Goal: Find specific page/section: Find specific page/section

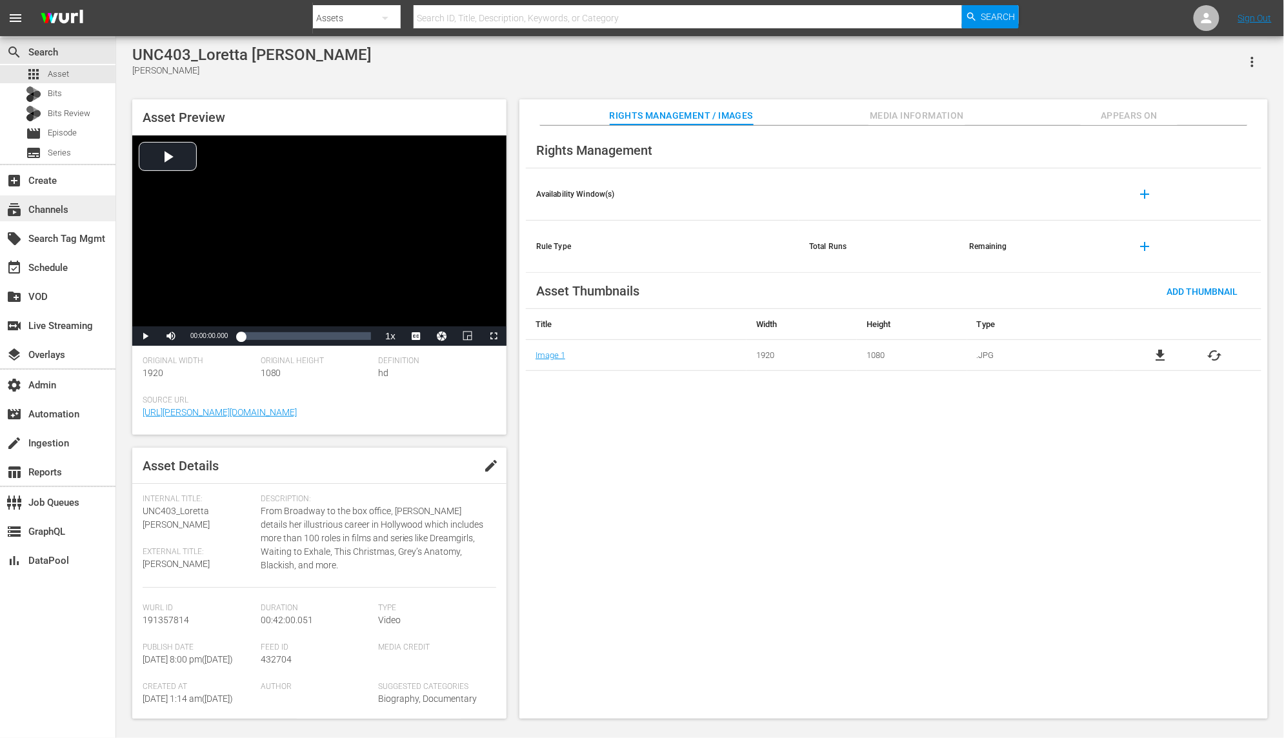
click at [80, 206] on div "subscriptions Channels" at bounding box center [58, 209] width 116 height 26
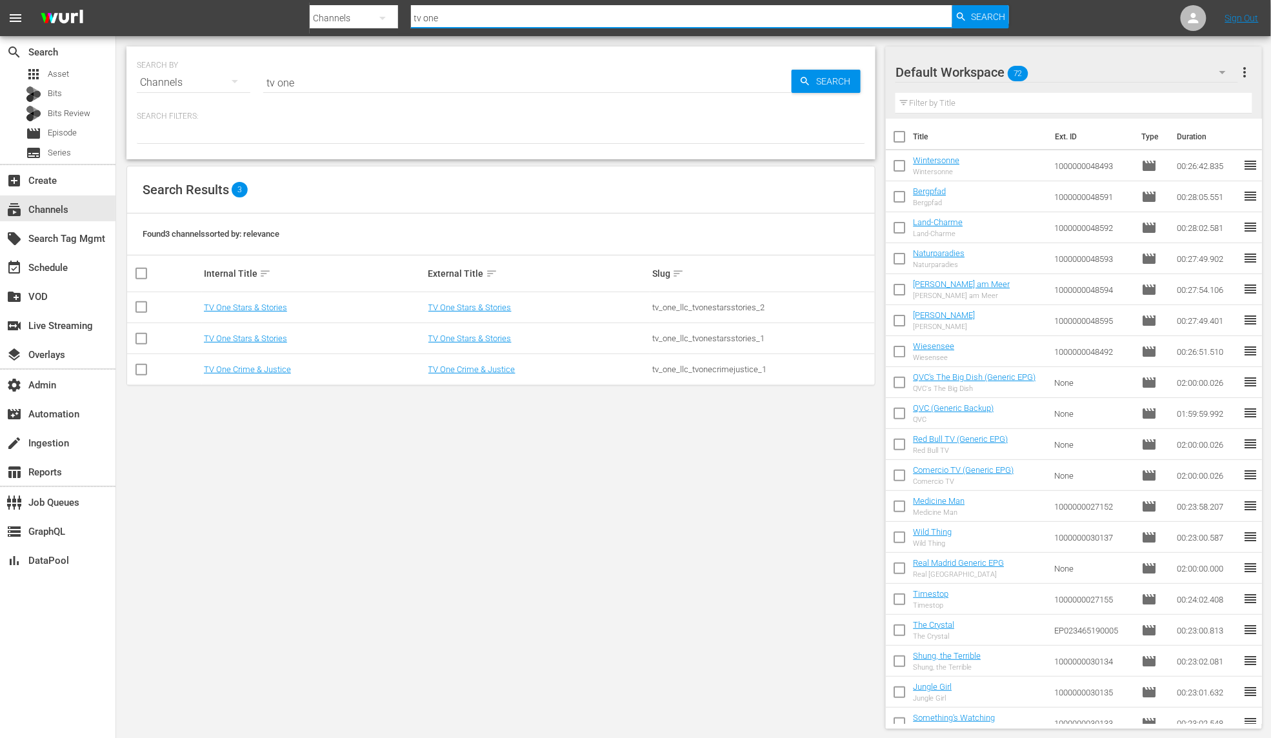
drag, startPoint x: 452, startPoint y: 12, endPoint x: 381, endPoint y: 11, distance: 70.4
click at [381, 11] on div "Search By Channels Search ID, Title, Description, Keywords, or Category tv one …" at bounding box center [660, 18] width 700 height 31
drag, startPoint x: 487, startPoint y: 19, endPoint x: 324, endPoint y: 5, distance: 163.3
click at [324, 5] on div "Search By Channels Search ID, Title, Description, Keywords, or Category tv one …" at bounding box center [660, 18] width 700 height 31
type input "frequency"
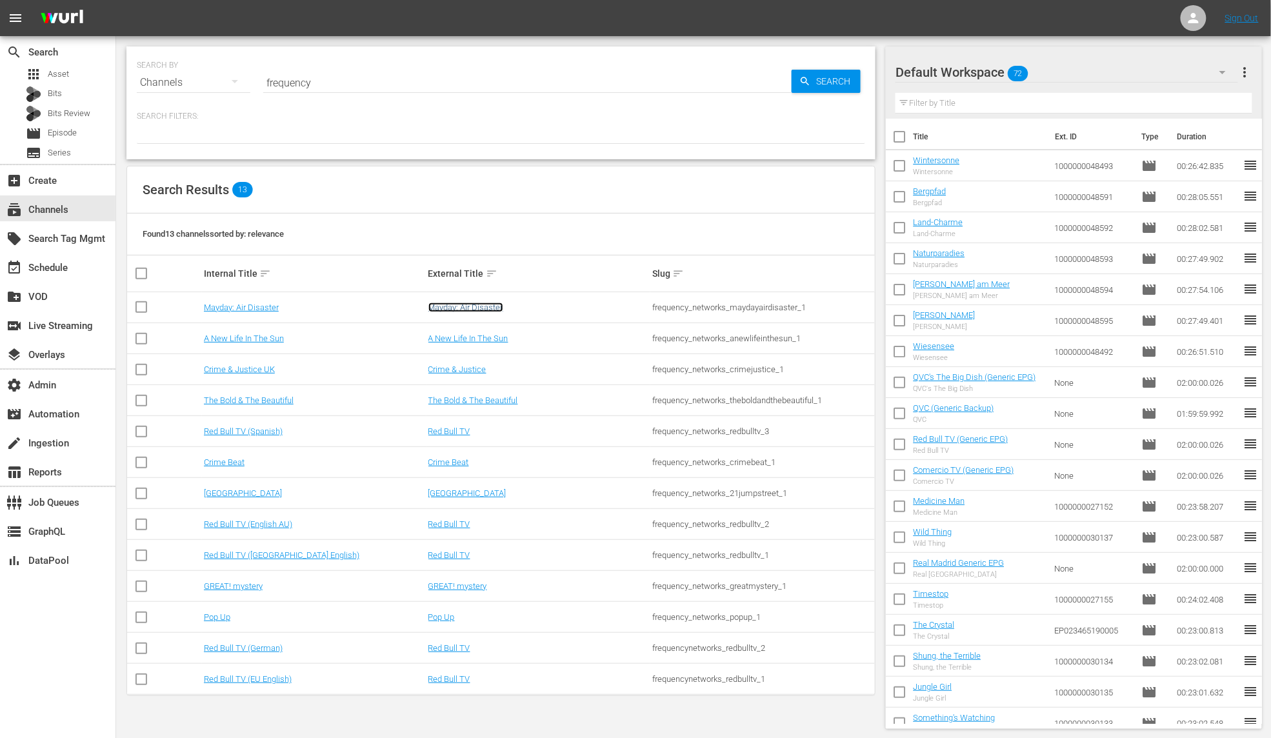
click at [481, 307] on link "Mayday: Air Disaster" at bounding box center [466, 308] width 75 height 10
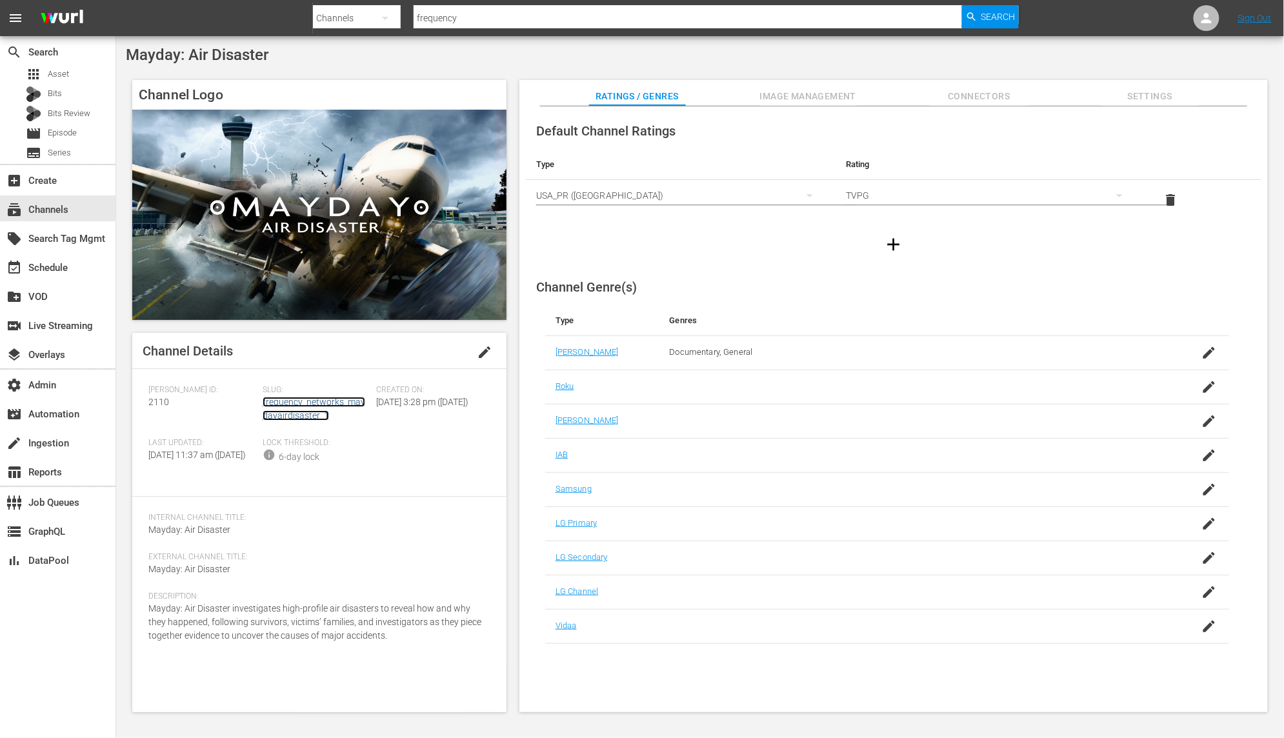
click at [333, 402] on link "frequency_networks_maydayairdisaster_1" at bounding box center [314, 409] width 103 height 24
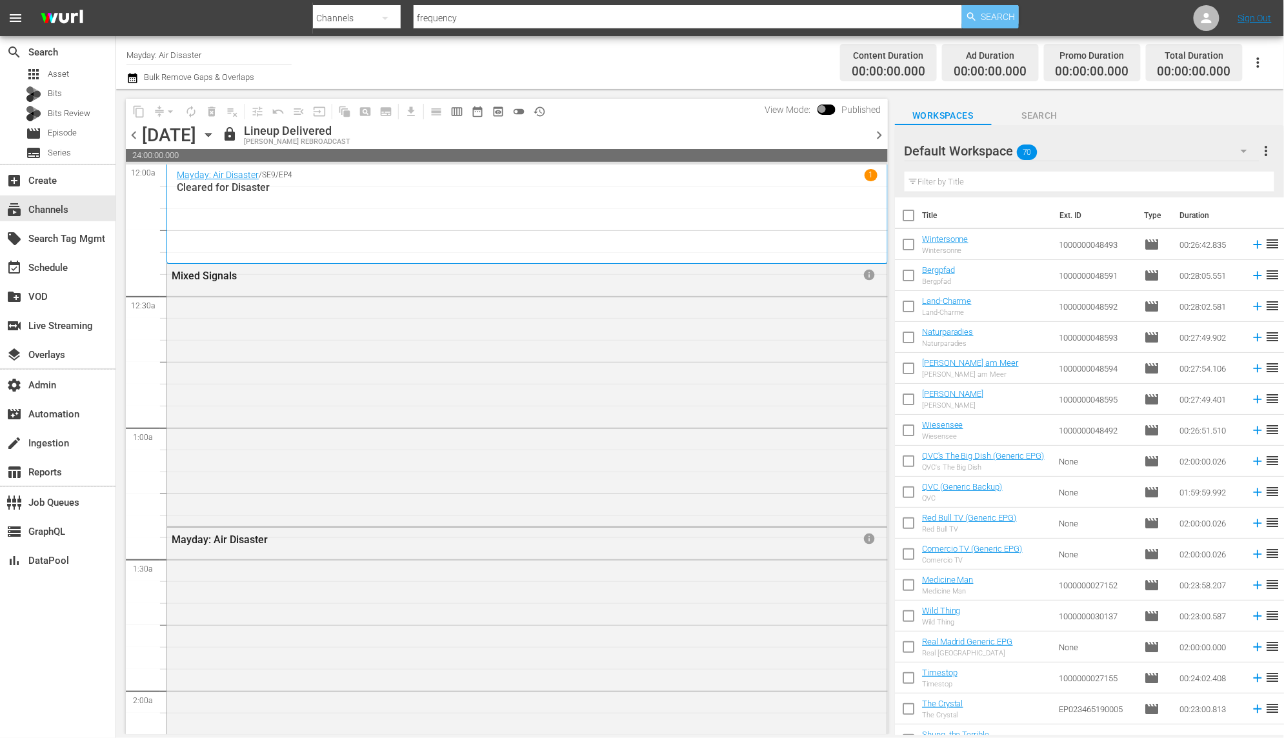
click at [991, 18] on span "Search" at bounding box center [999, 16] width 34 height 23
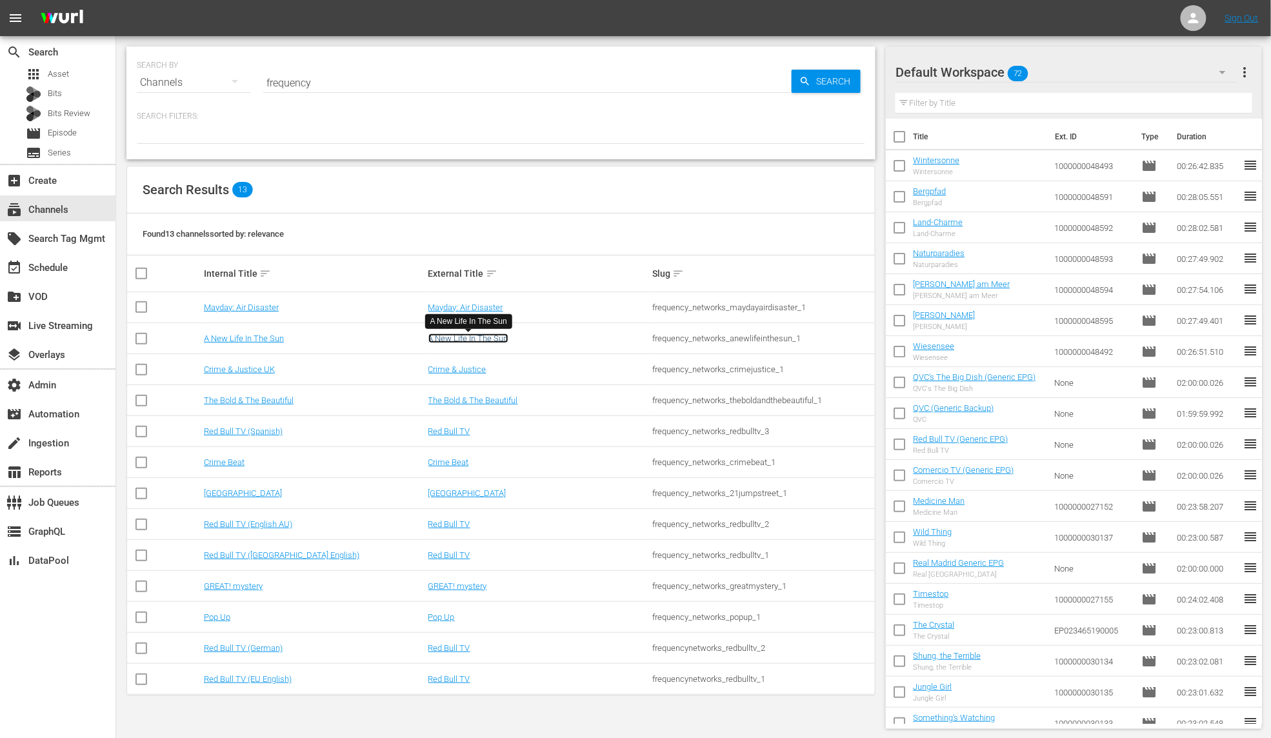
click at [490, 338] on link "A New Life In The Sun" at bounding box center [469, 339] width 80 height 10
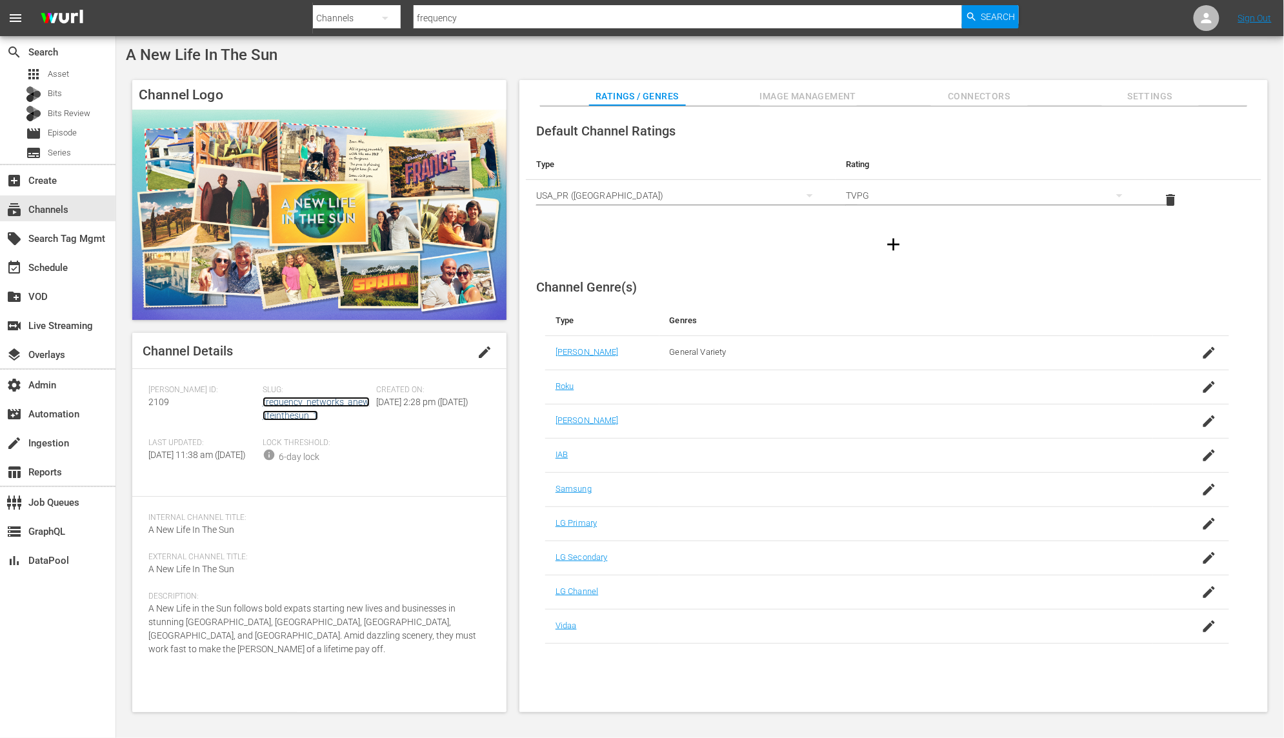
click at [359, 406] on link "frequency_networks_anewlifeinthesun_1" at bounding box center [316, 409] width 107 height 24
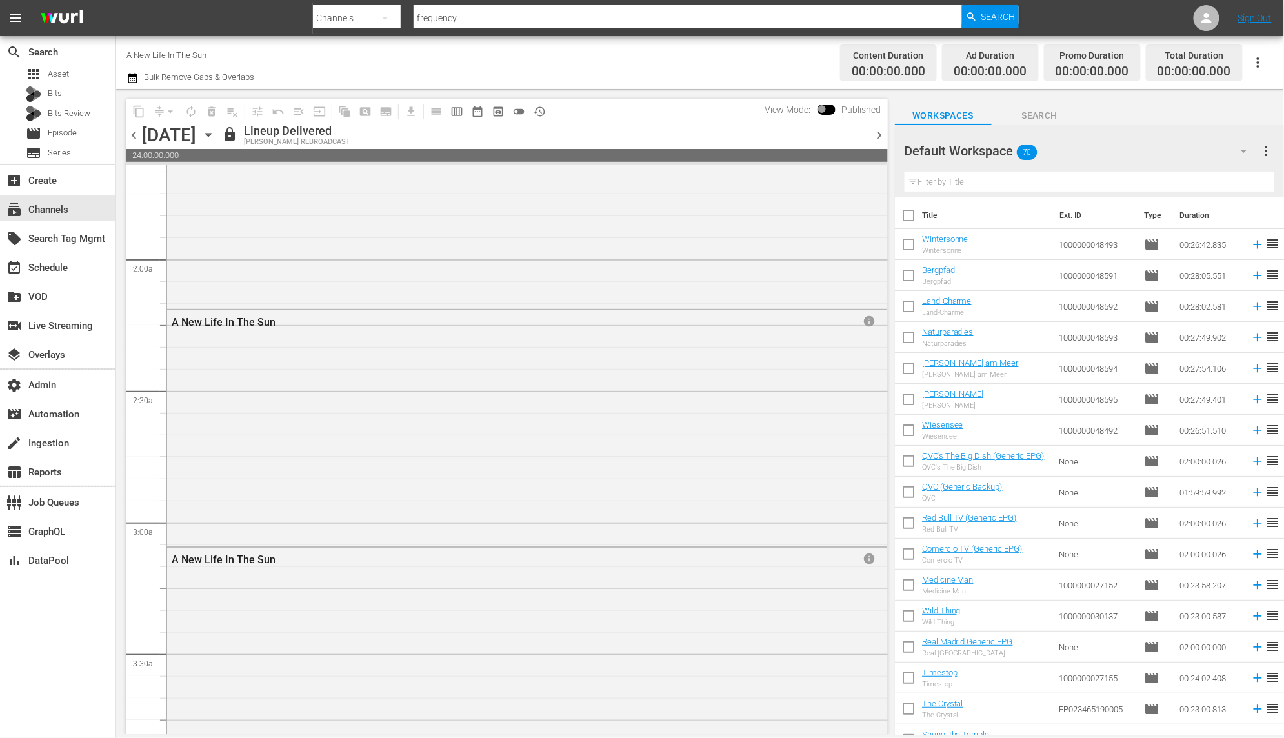
scroll to position [116, 0]
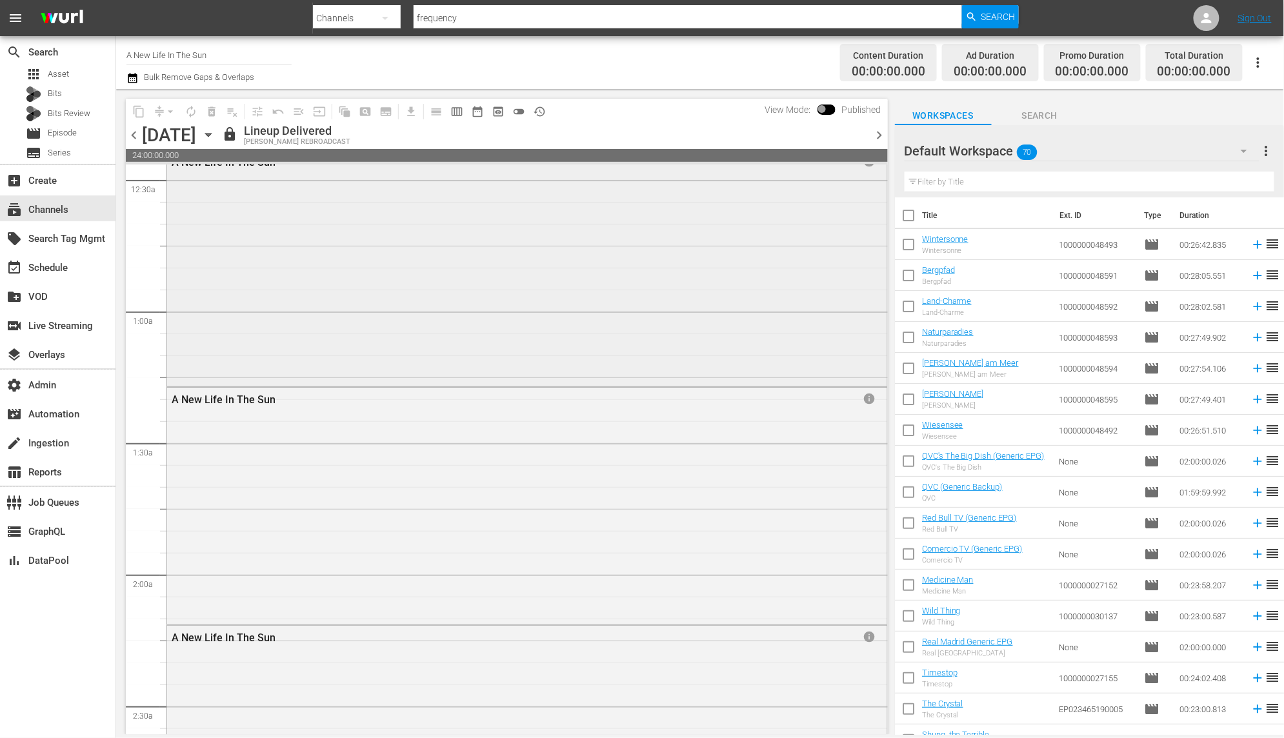
click at [687, 304] on div "A New Life In The Sun info" at bounding box center [527, 267] width 720 height 234
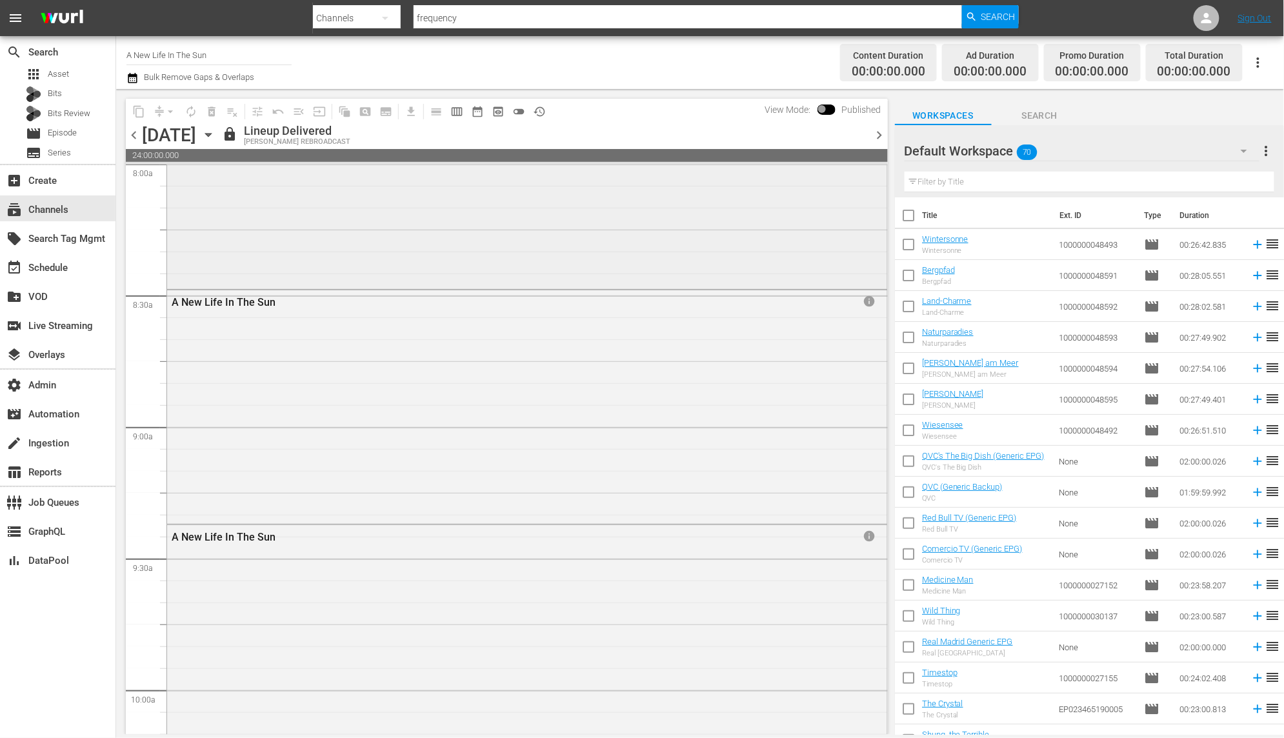
scroll to position [2166, 0]
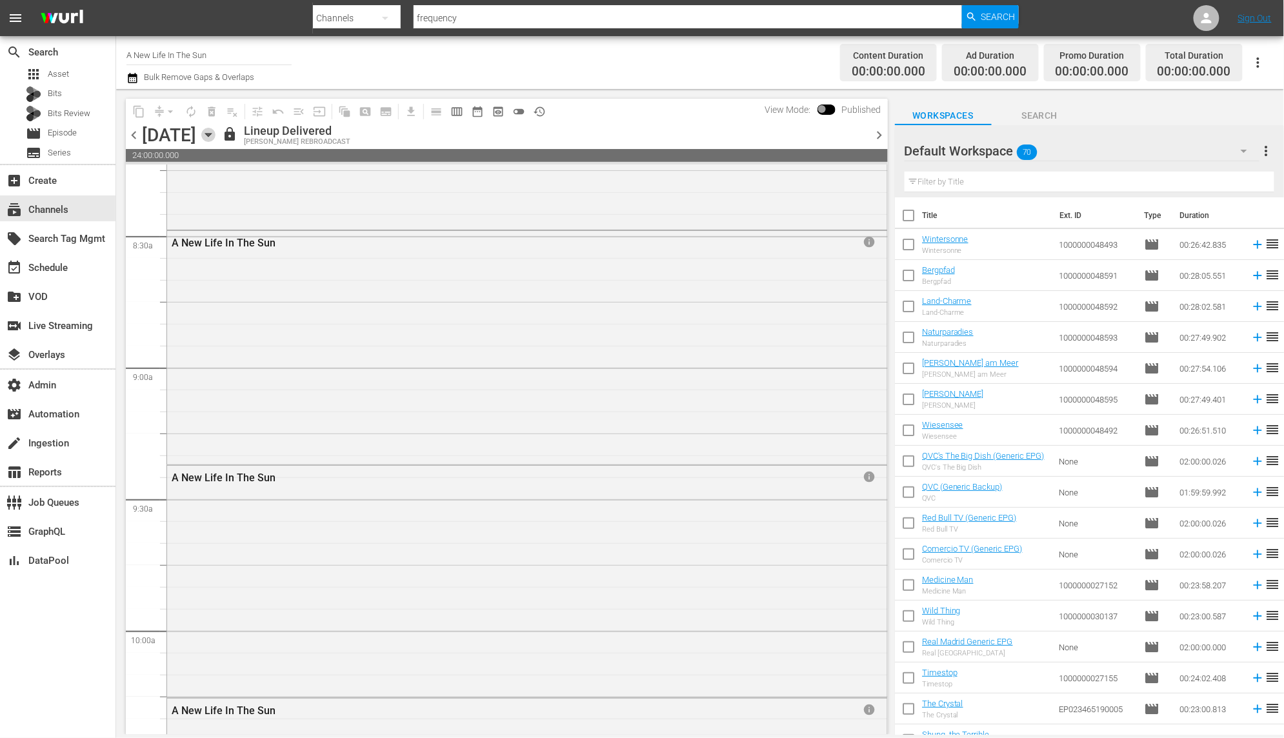
click at [216, 137] on icon "button" at bounding box center [208, 135] width 14 height 14
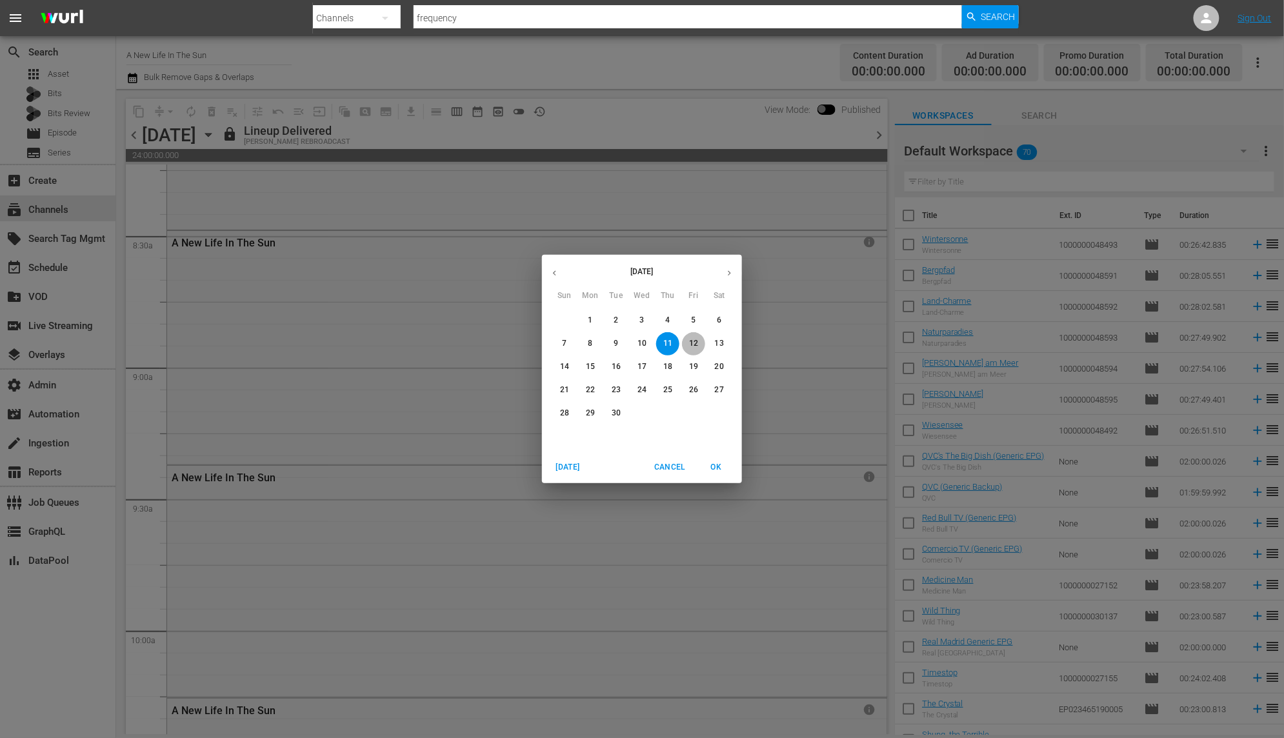
click at [691, 346] on p "12" at bounding box center [693, 343] width 9 height 11
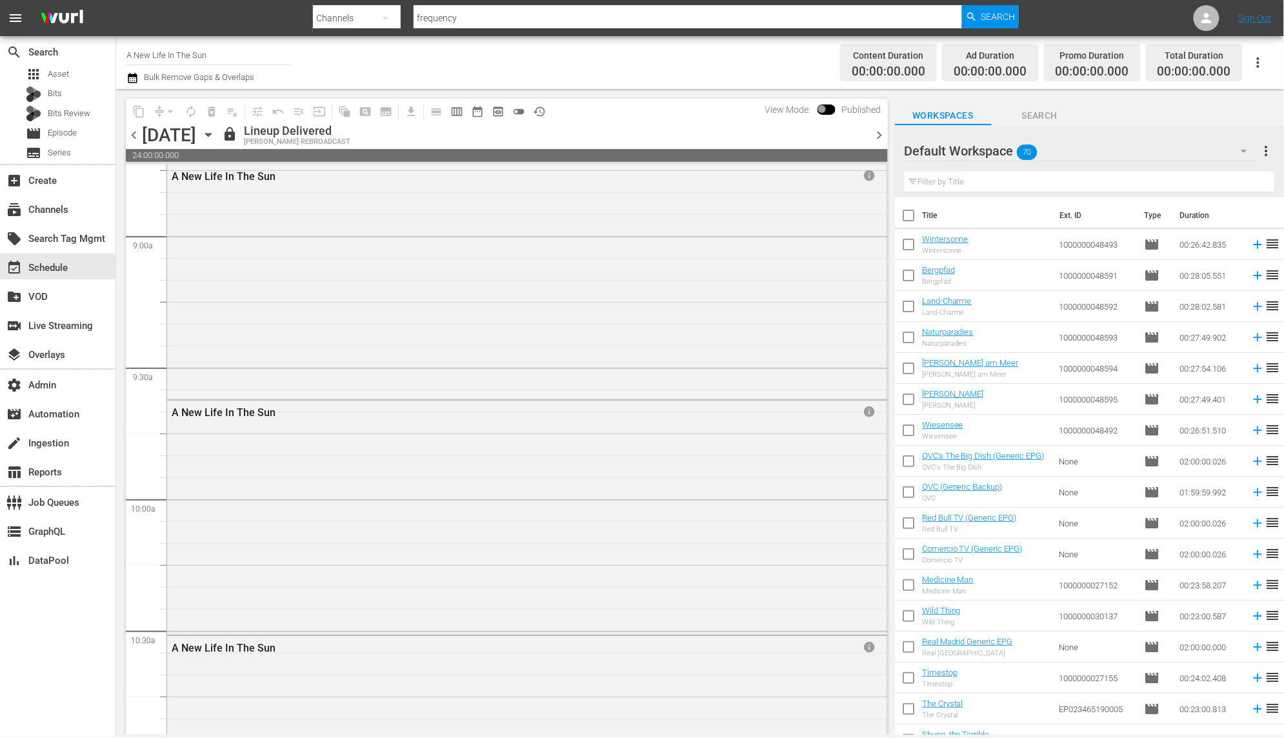
scroll to position [2210, 0]
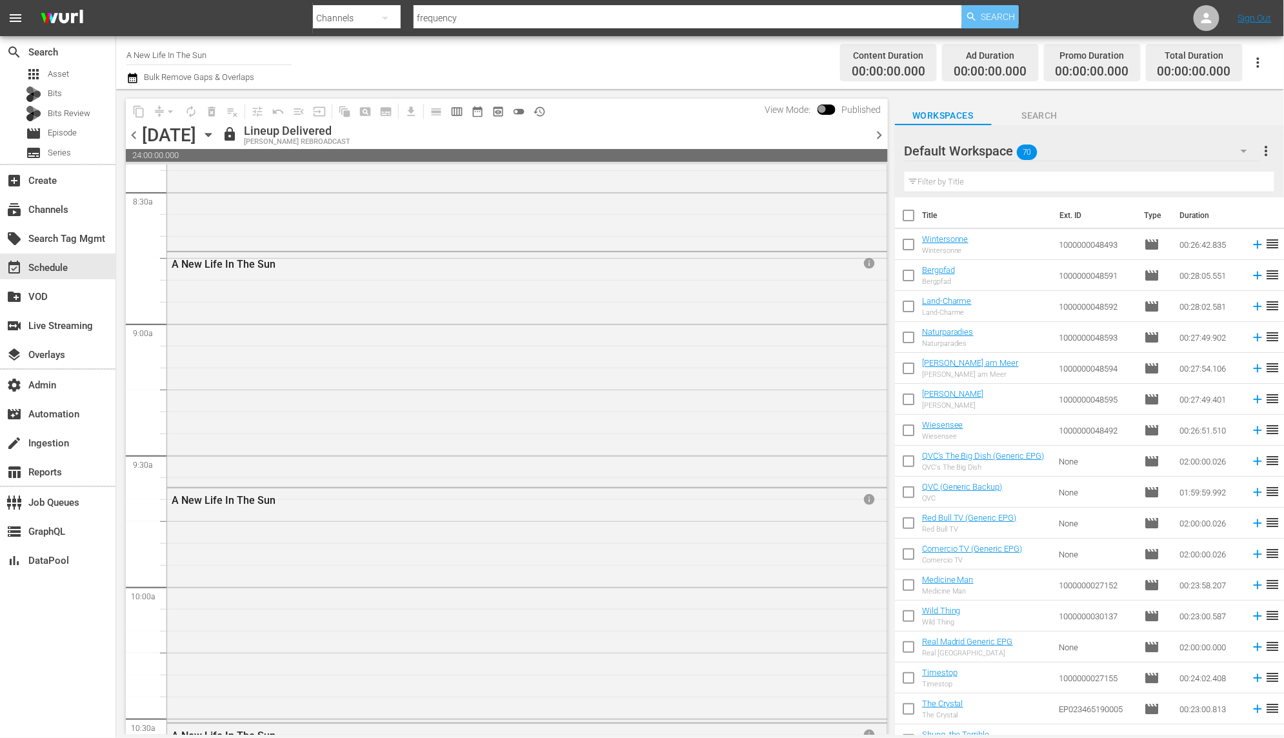
click at [1001, 19] on span "Search" at bounding box center [999, 16] width 34 height 23
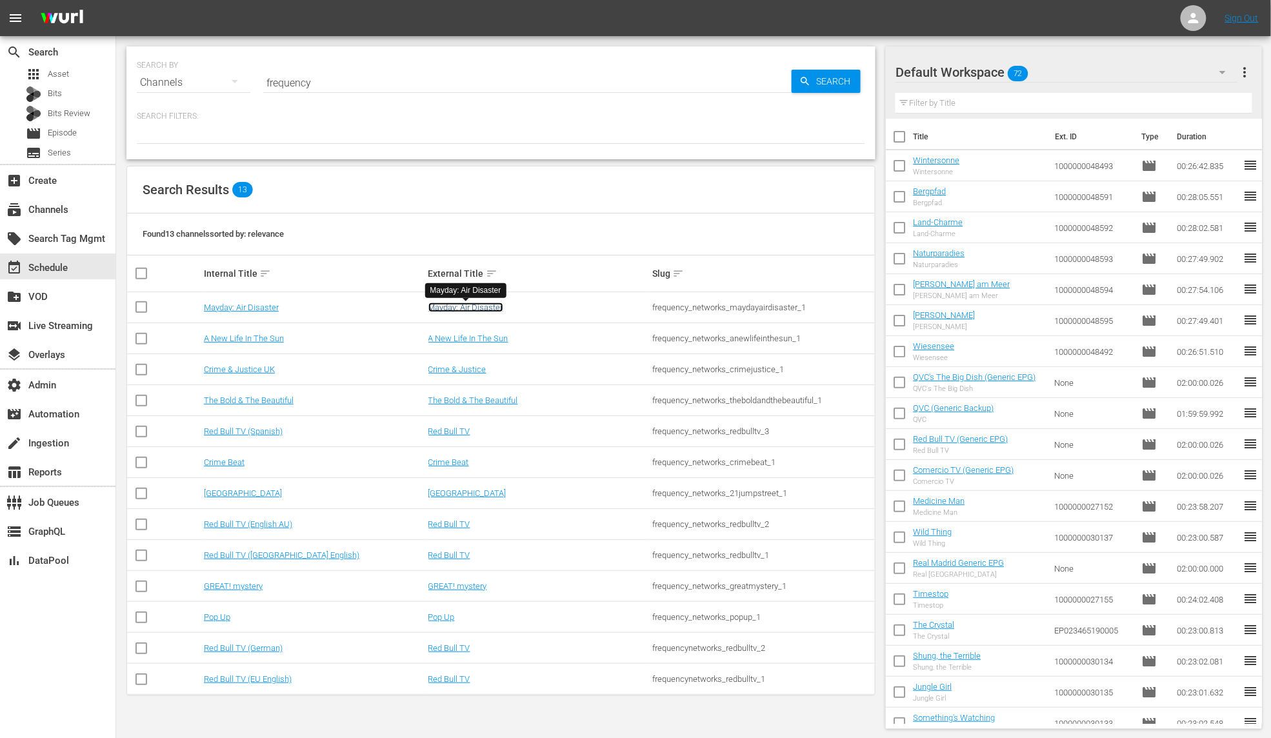
click at [462, 307] on link "Mayday: Air Disaster" at bounding box center [466, 308] width 75 height 10
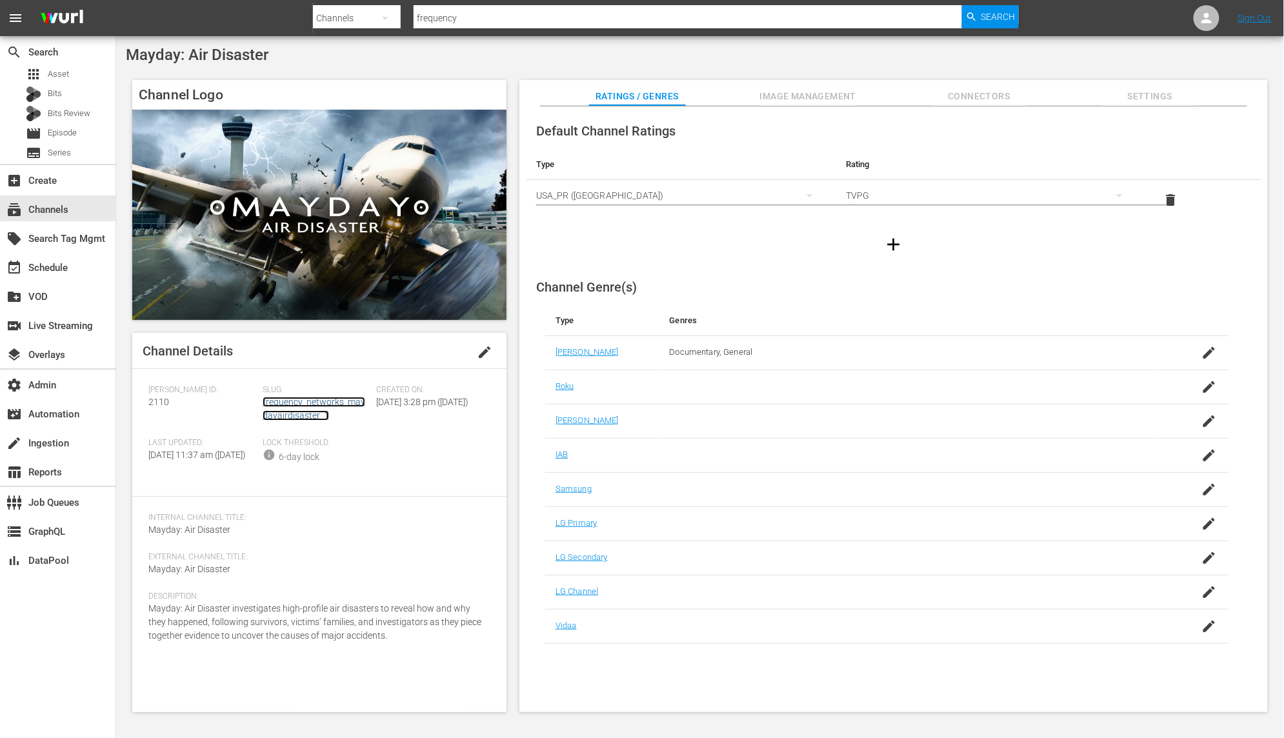
click at [324, 402] on link "frequency_networks_maydayairdisaster_1" at bounding box center [314, 409] width 103 height 24
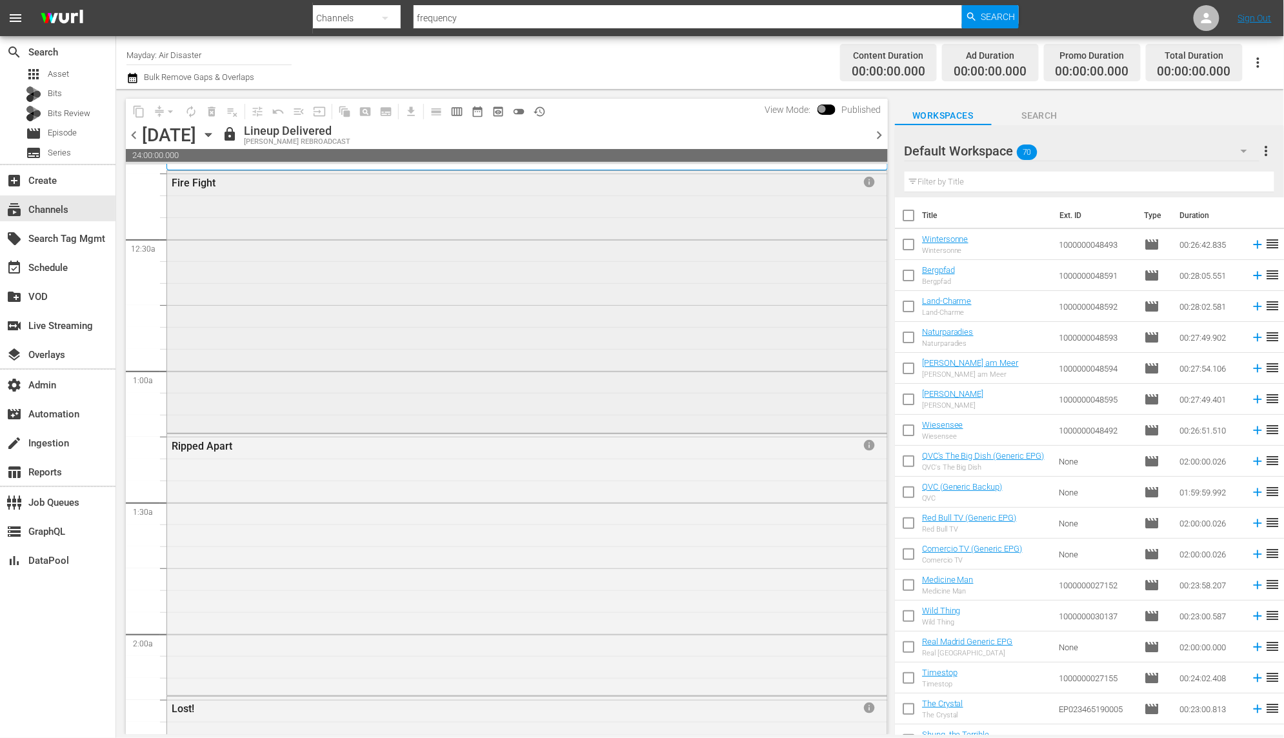
scroll to position [73, 0]
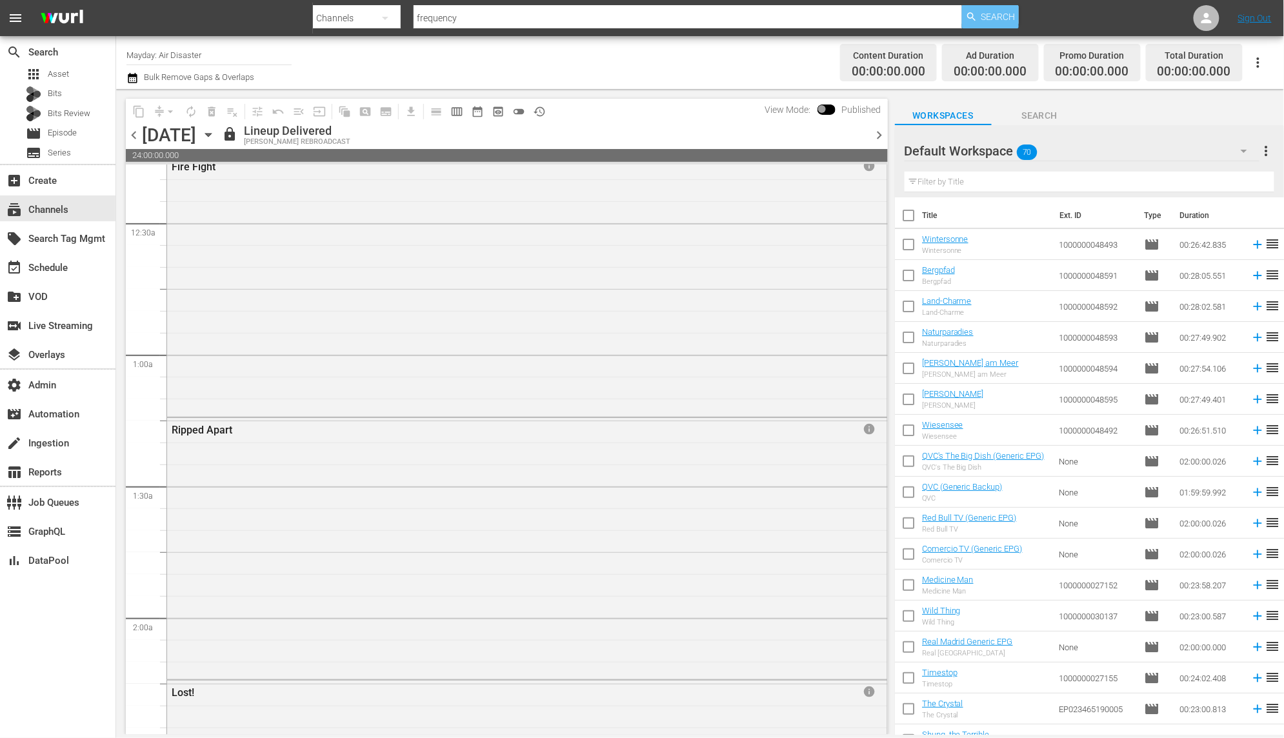
click at [996, 18] on span "Search" at bounding box center [999, 16] width 34 height 23
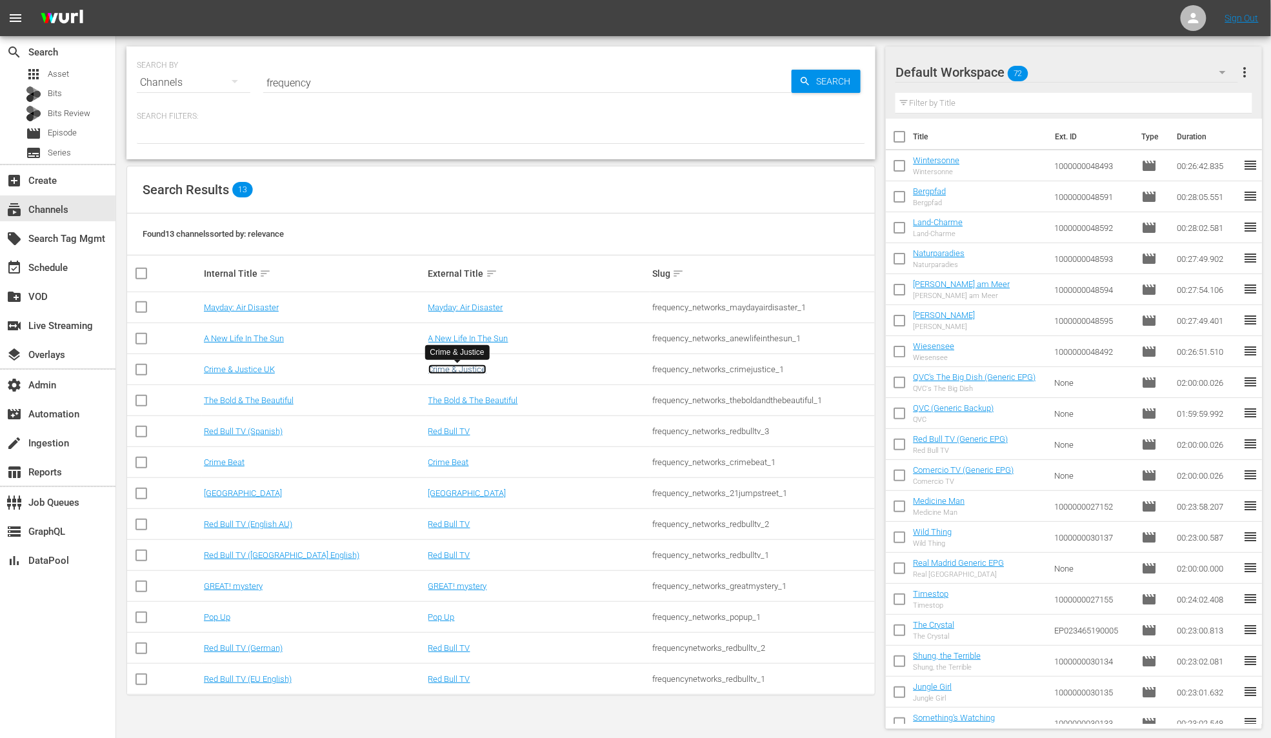
click at [476, 372] on link "Crime & Justice" at bounding box center [458, 370] width 58 height 10
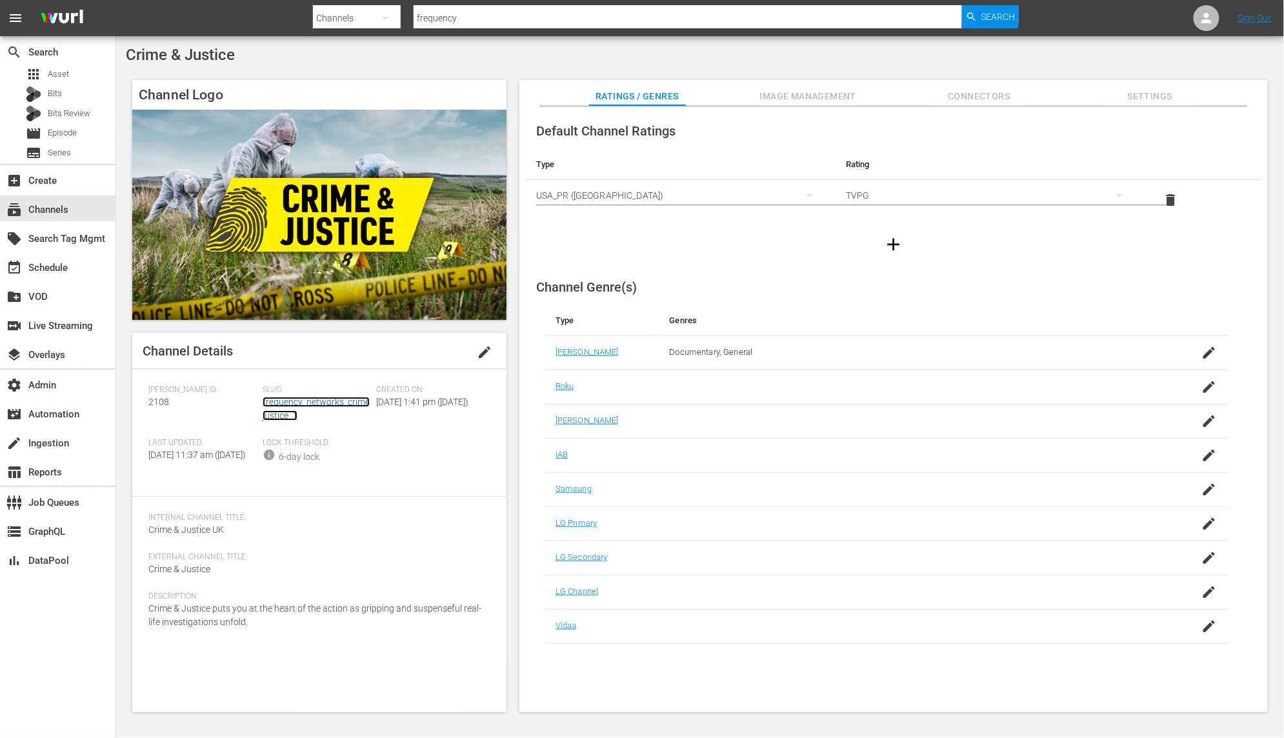
click at [346, 405] on link "frequency_networks_crimejustice_1" at bounding box center [316, 409] width 107 height 24
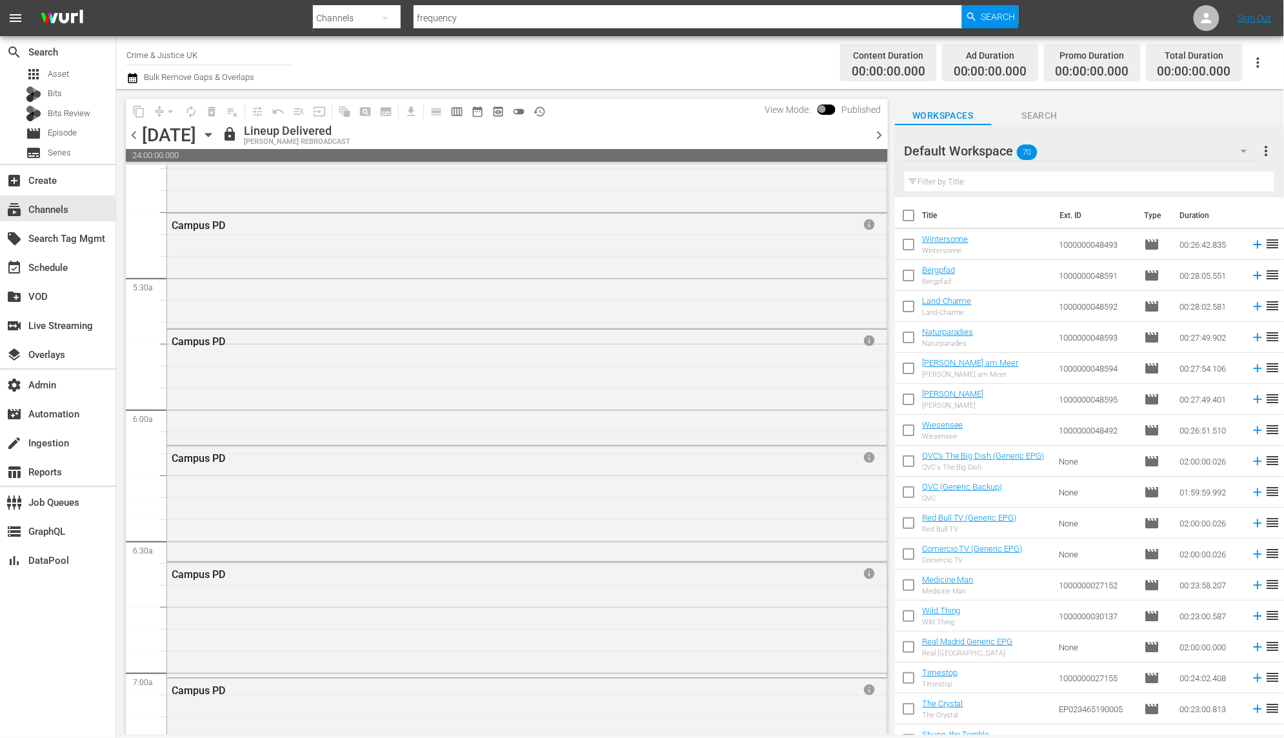
scroll to position [1531, 0]
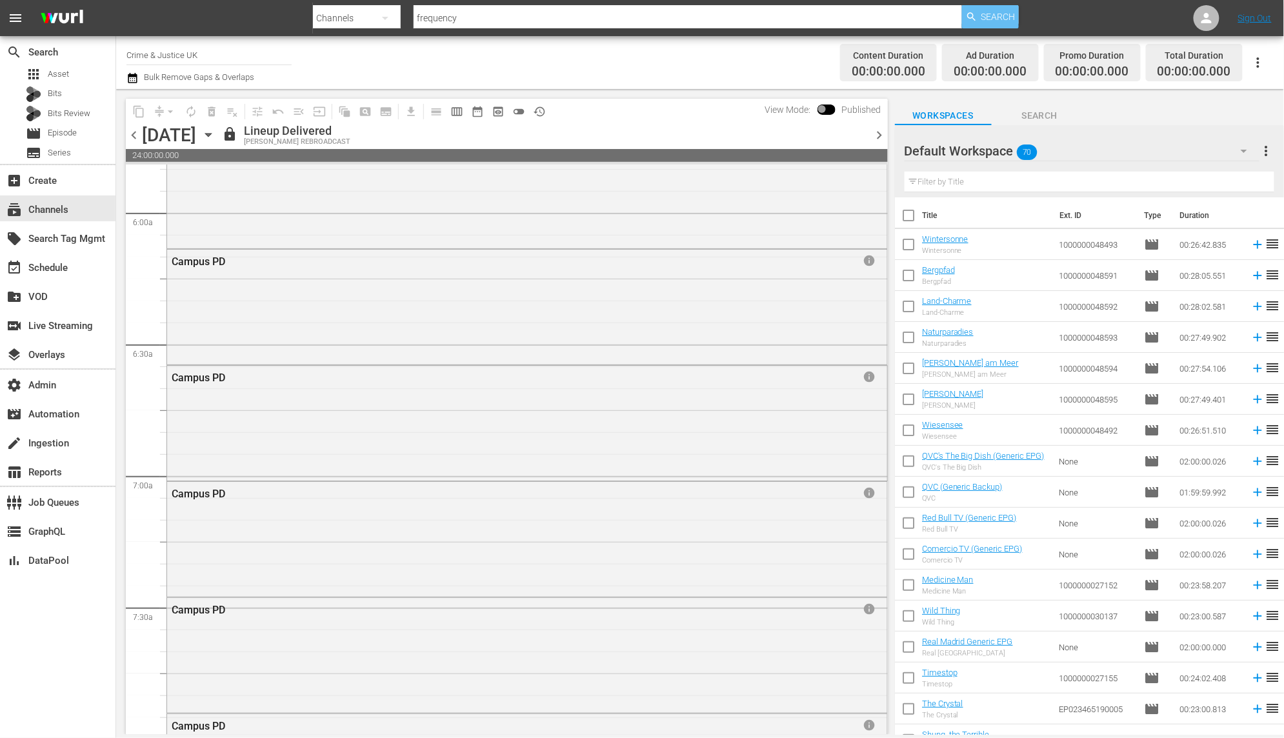
click at [998, 12] on span "Search" at bounding box center [999, 16] width 34 height 23
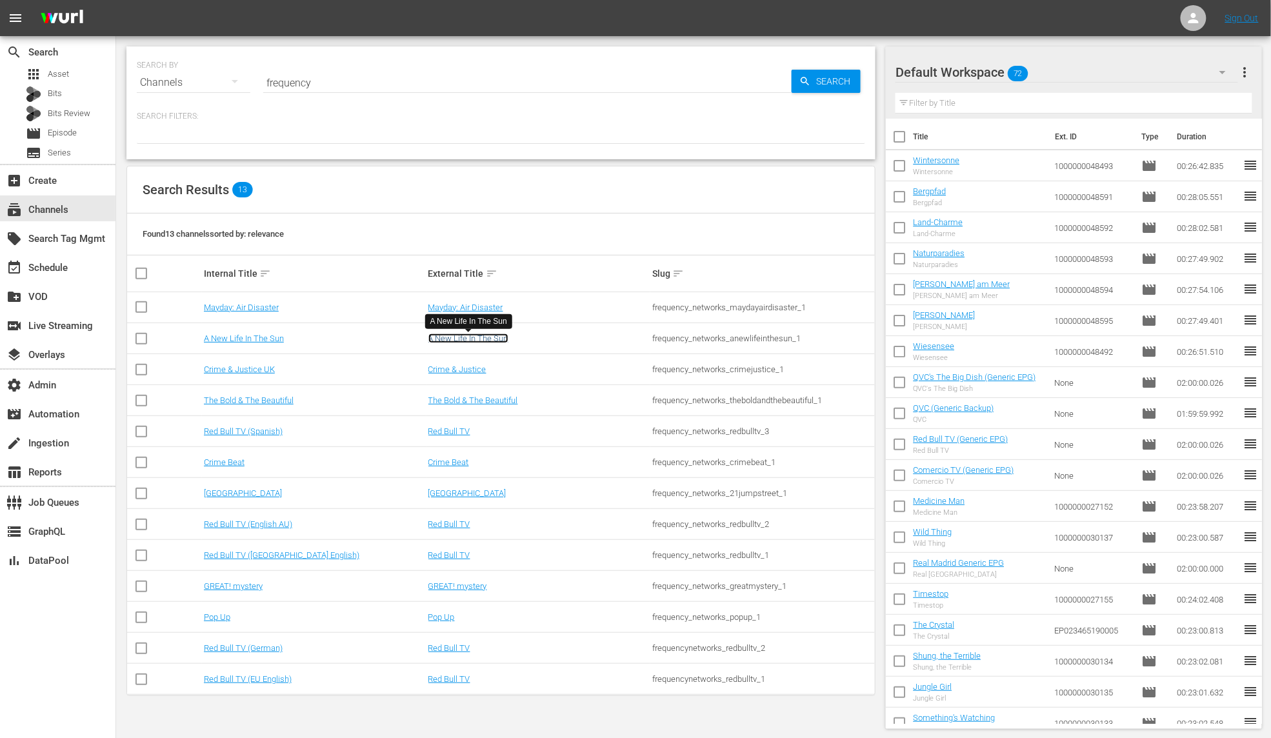
click at [458, 338] on link "A New Life In The Sun" at bounding box center [469, 339] width 80 height 10
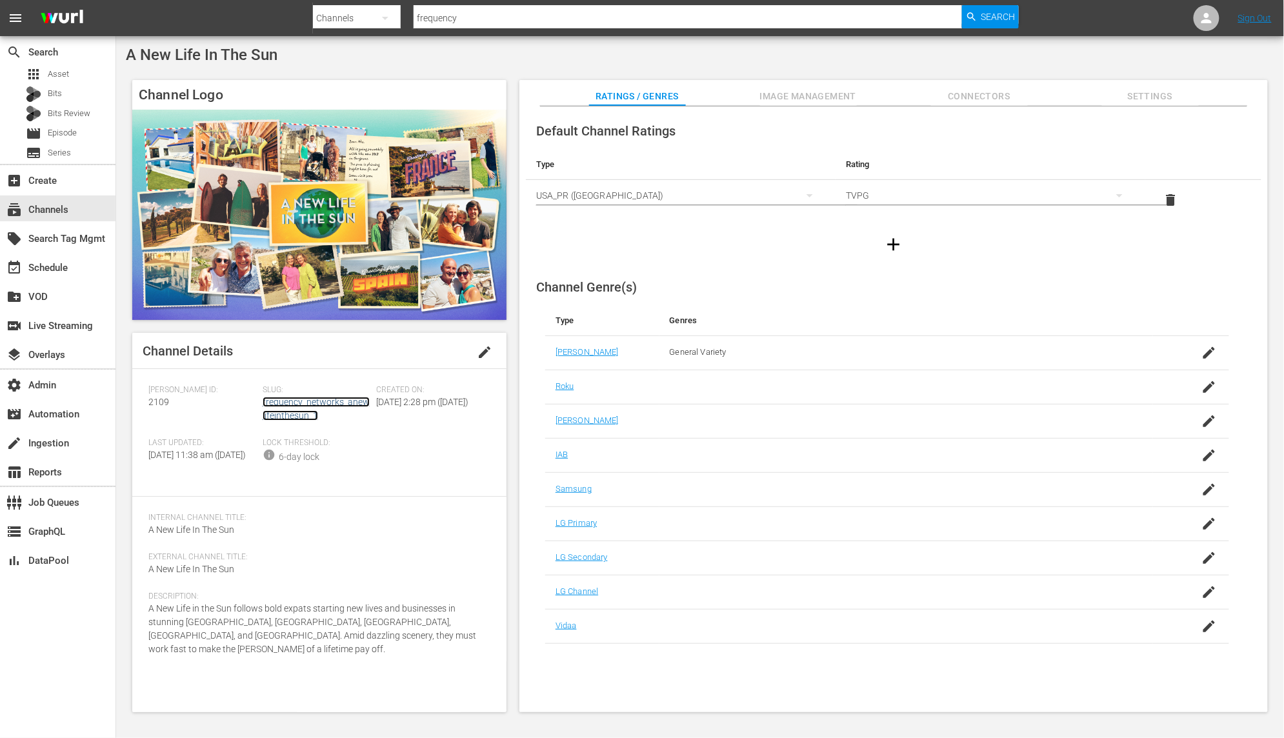
click at [301, 412] on link "frequency_networks_anewlifeinthesun_1" at bounding box center [316, 409] width 107 height 24
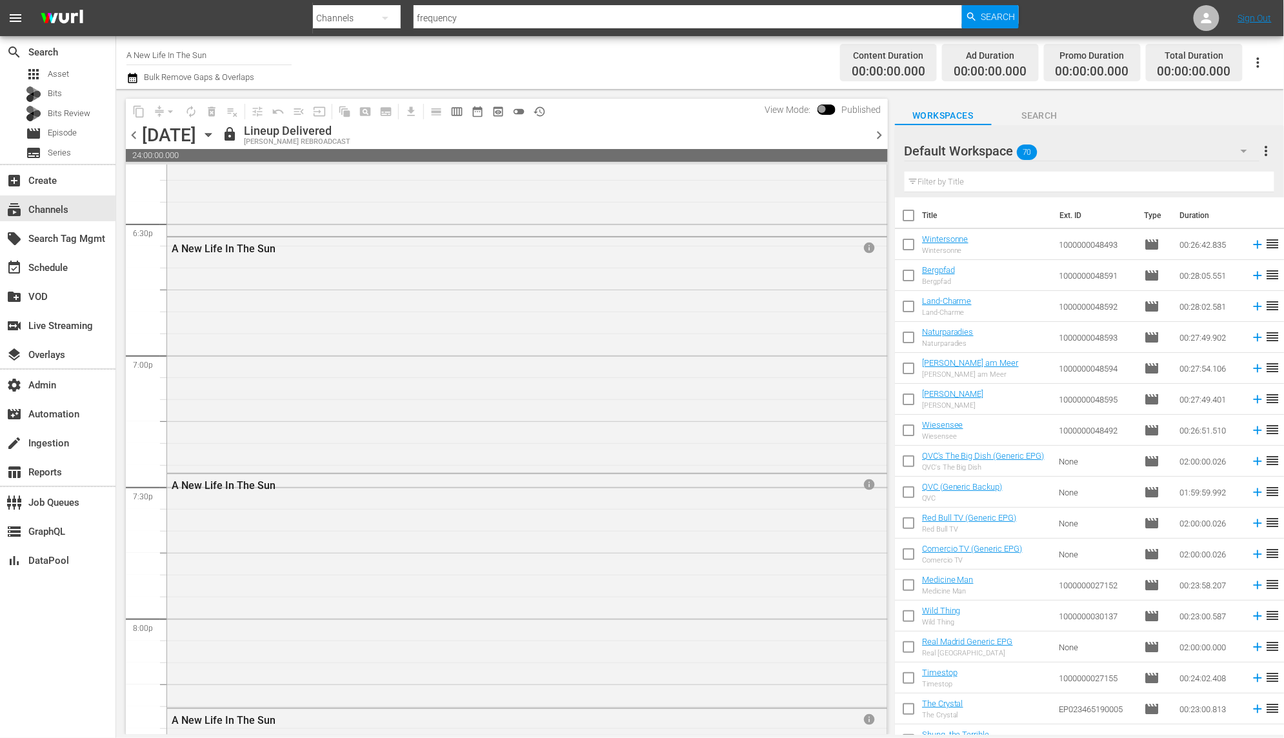
scroll to position [4852, 0]
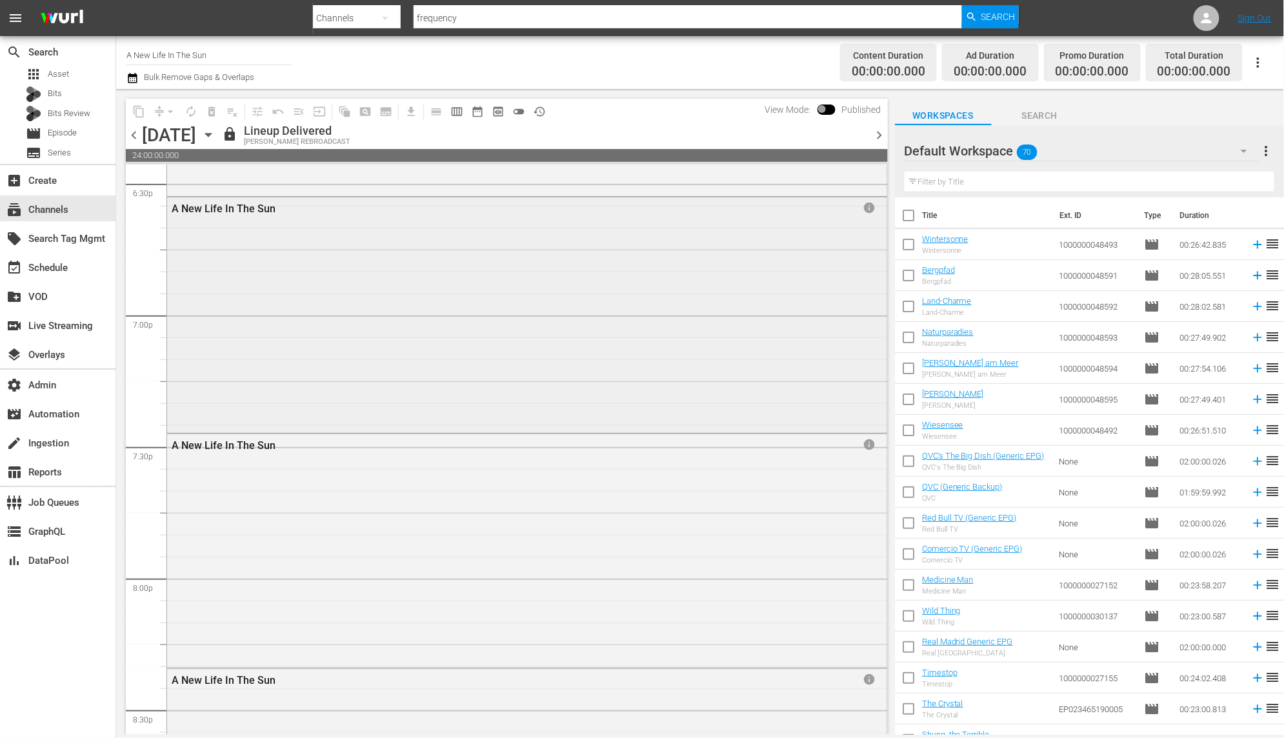
click at [287, 292] on div "A New Life In The Sun info" at bounding box center [527, 313] width 720 height 233
drag, startPoint x: 472, startPoint y: 16, endPoint x: 323, endPoint y: 0, distance: 149.3
click at [323, 3] on div "Search By Channels Search ID, Title, Description, Keywords, or Category frequen…" at bounding box center [666, 18] width 707 height 31
type input "gfn"
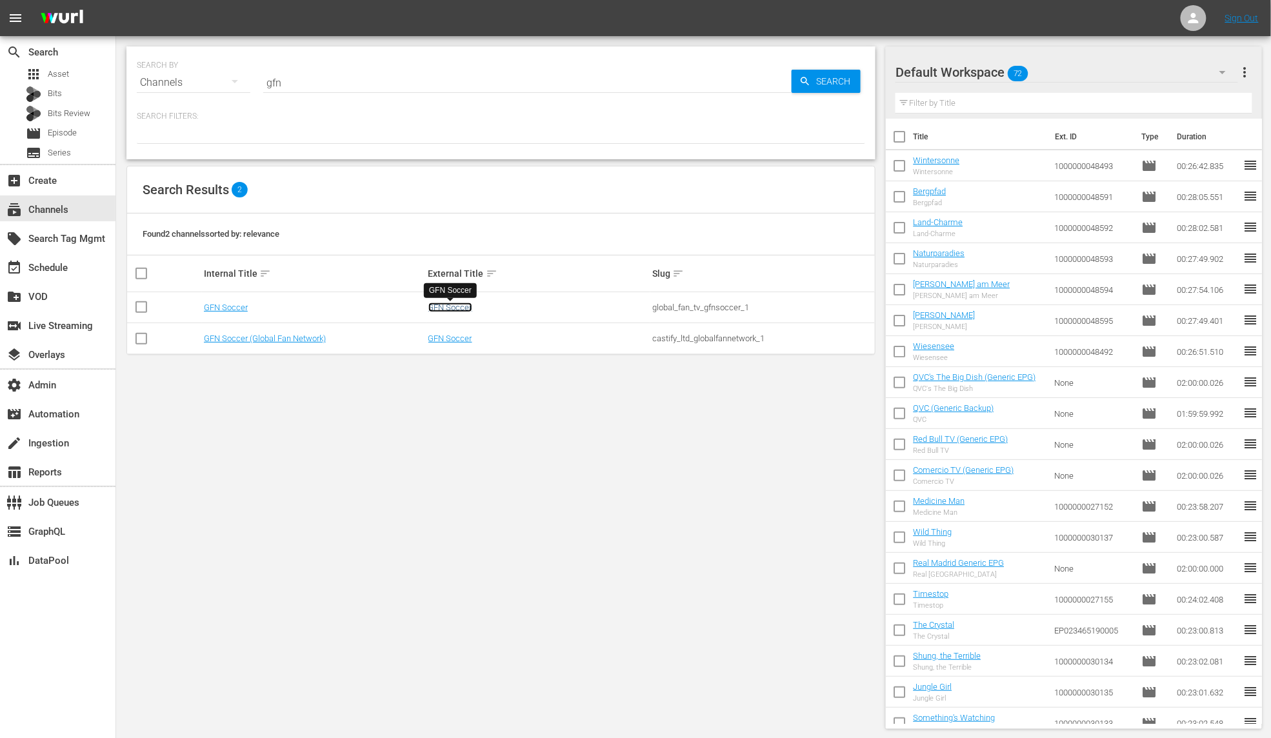
click at [440, 305] on link "GFN Soccer" at bounding box center [451, 308] width 44 height 10
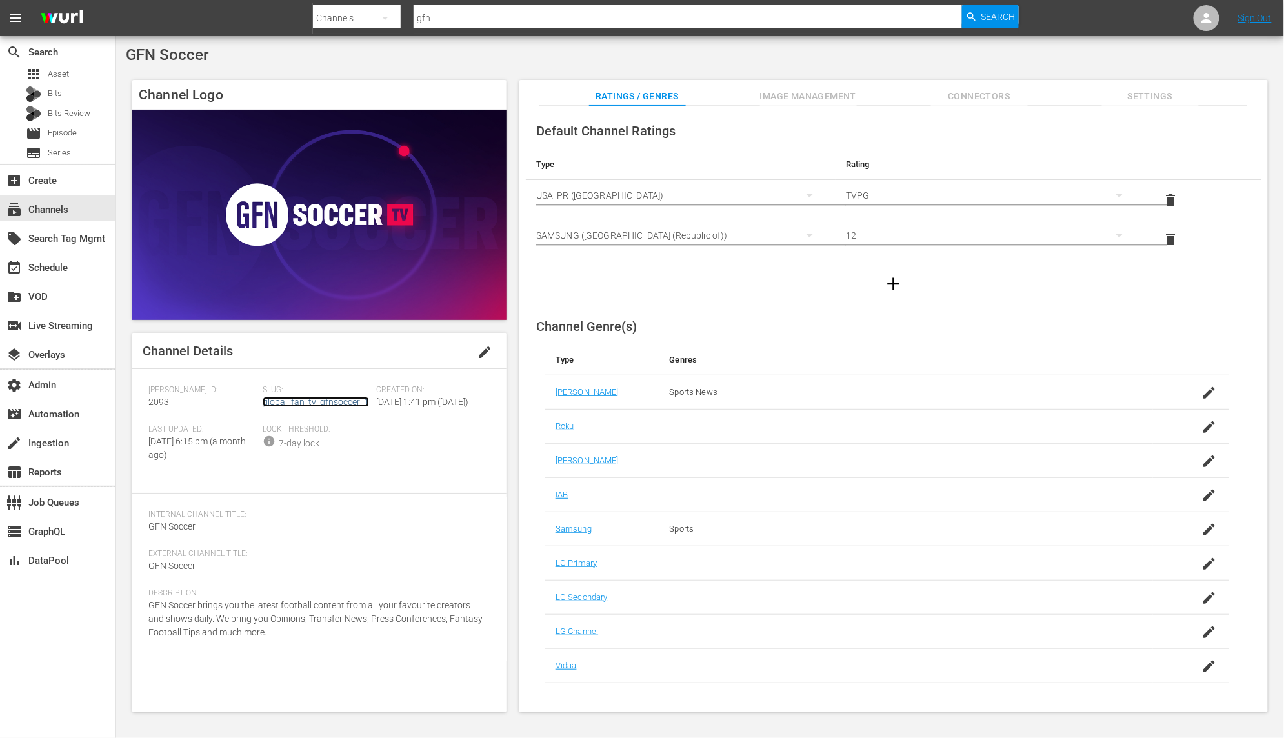
click at [346, 405] on link "global_fan_tv_gfnsoccer_1" at bounding box center [316, 402] width 106 height 10
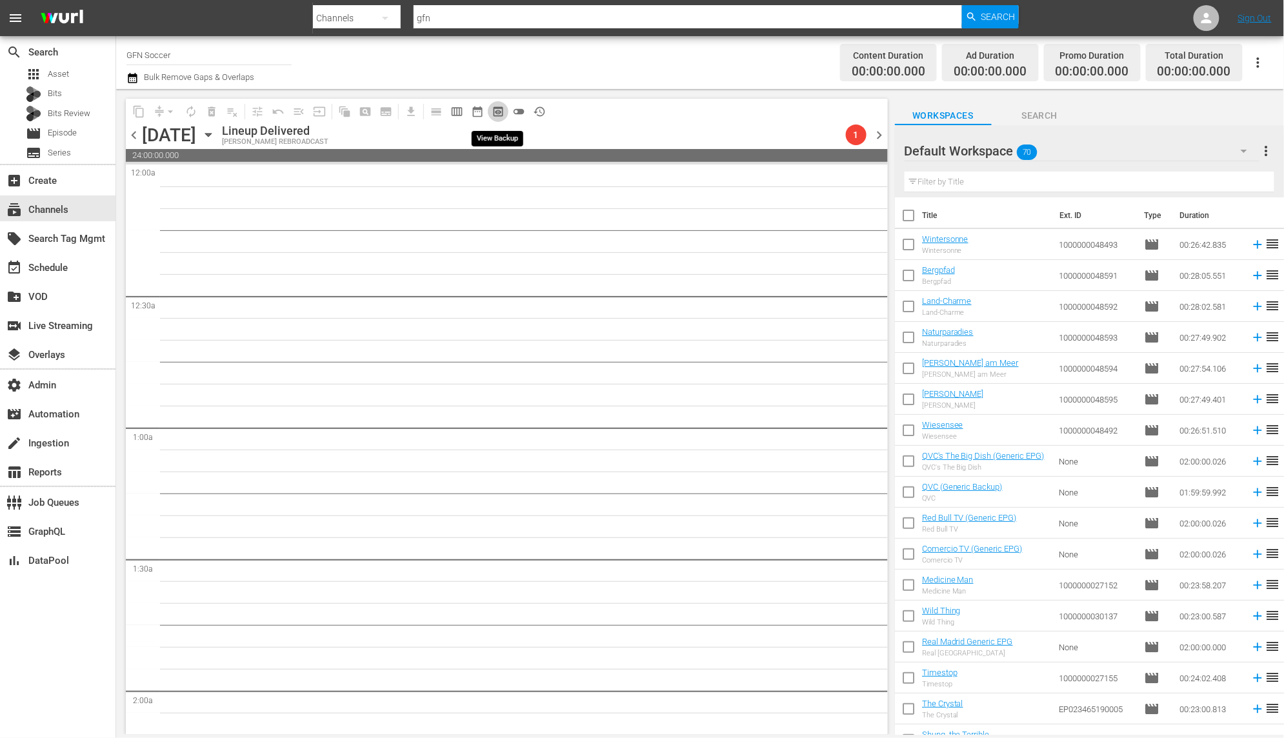
click at [503, 110] on span "preview_outlined" at bounding box center [498, 111] width 13 height 13
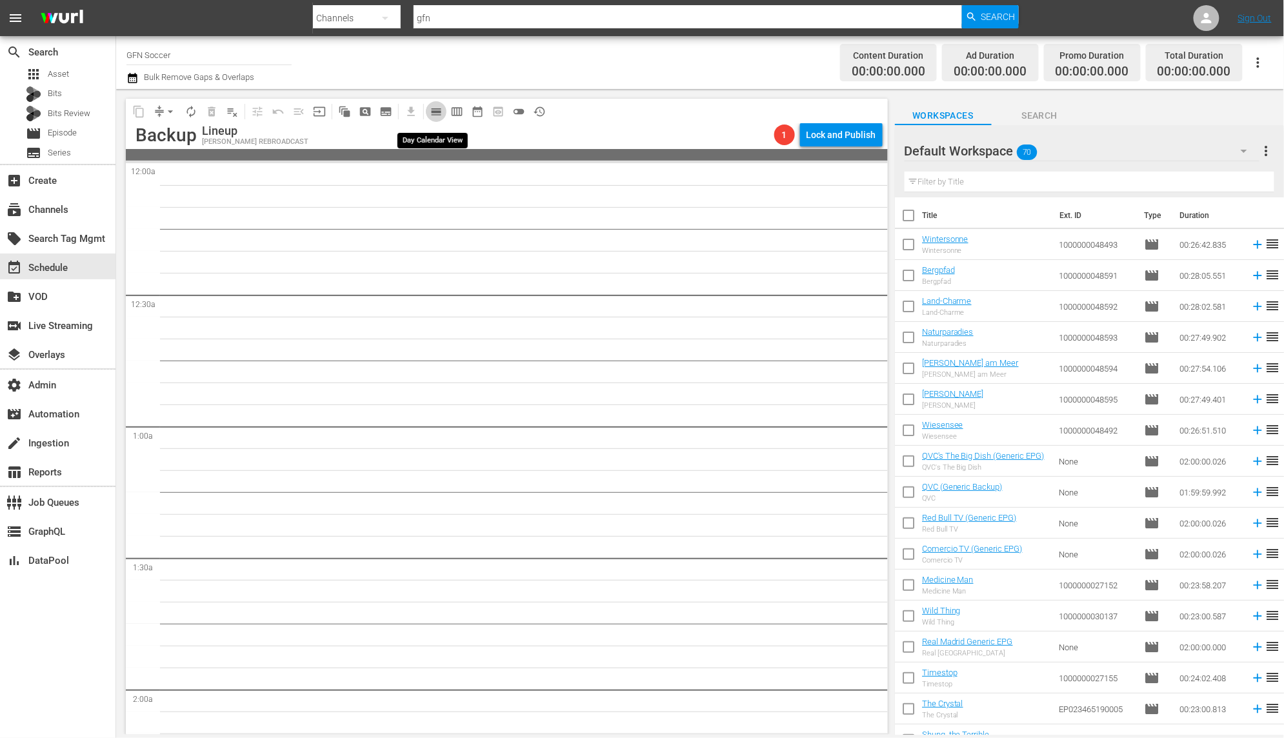
click at [436, 108] on span "calendar_view_day_outlined" at bounding box center [436, 111] width 13 height 13
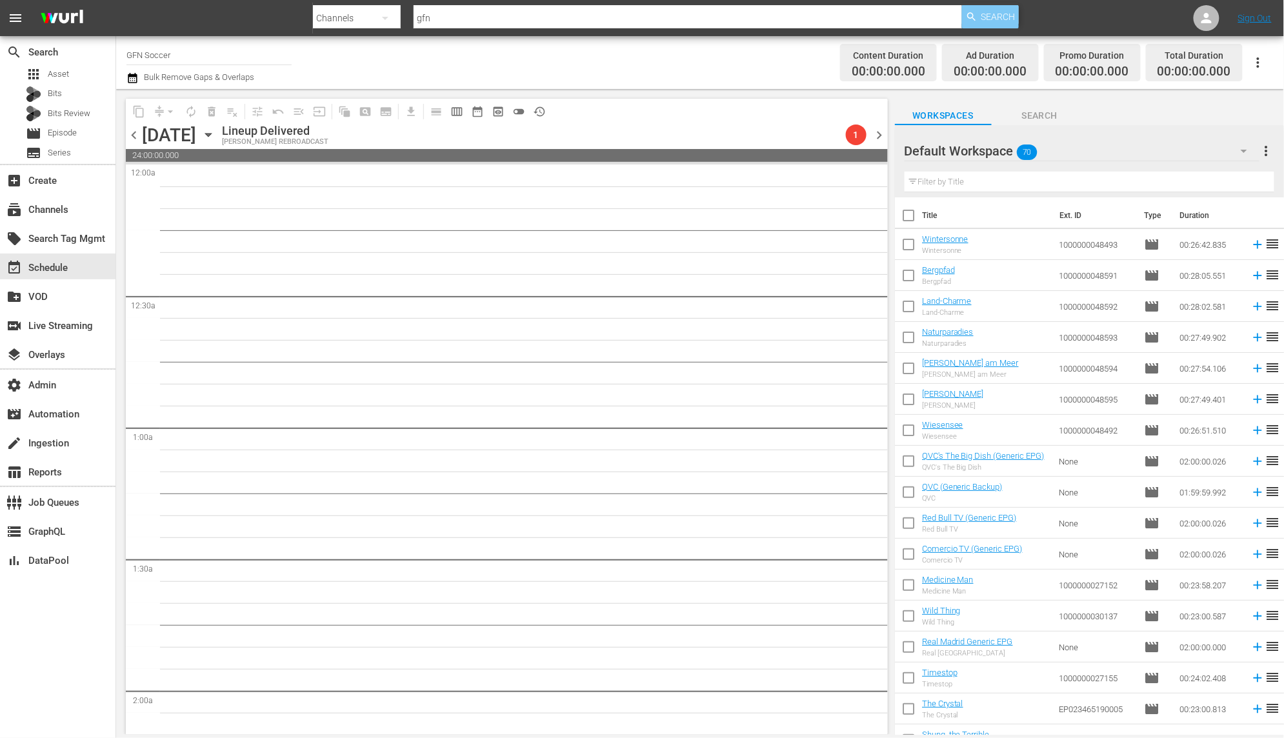
click at [1002, 15] on span "Search" at bounding box center [999, 16] width 34 height 23
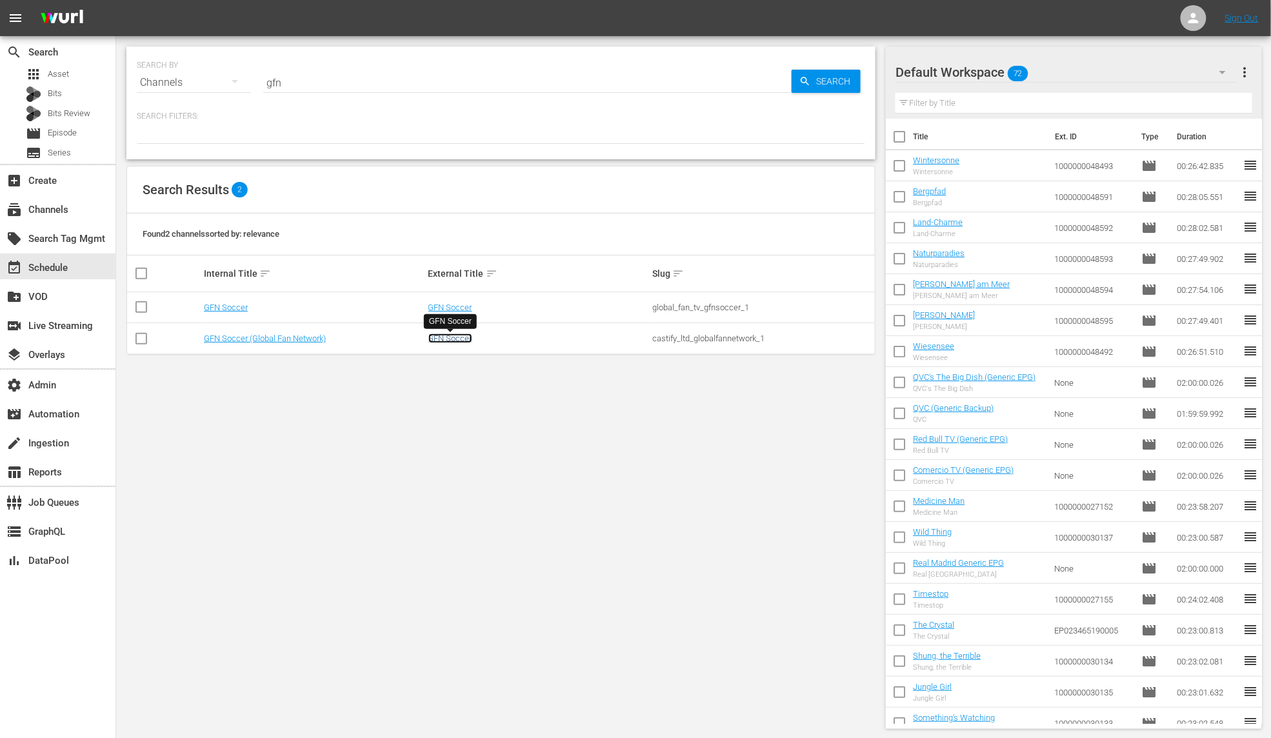
click at [454, 337] on link "GFN Soccer" at bounding box center [451, 339] width 44 height 10
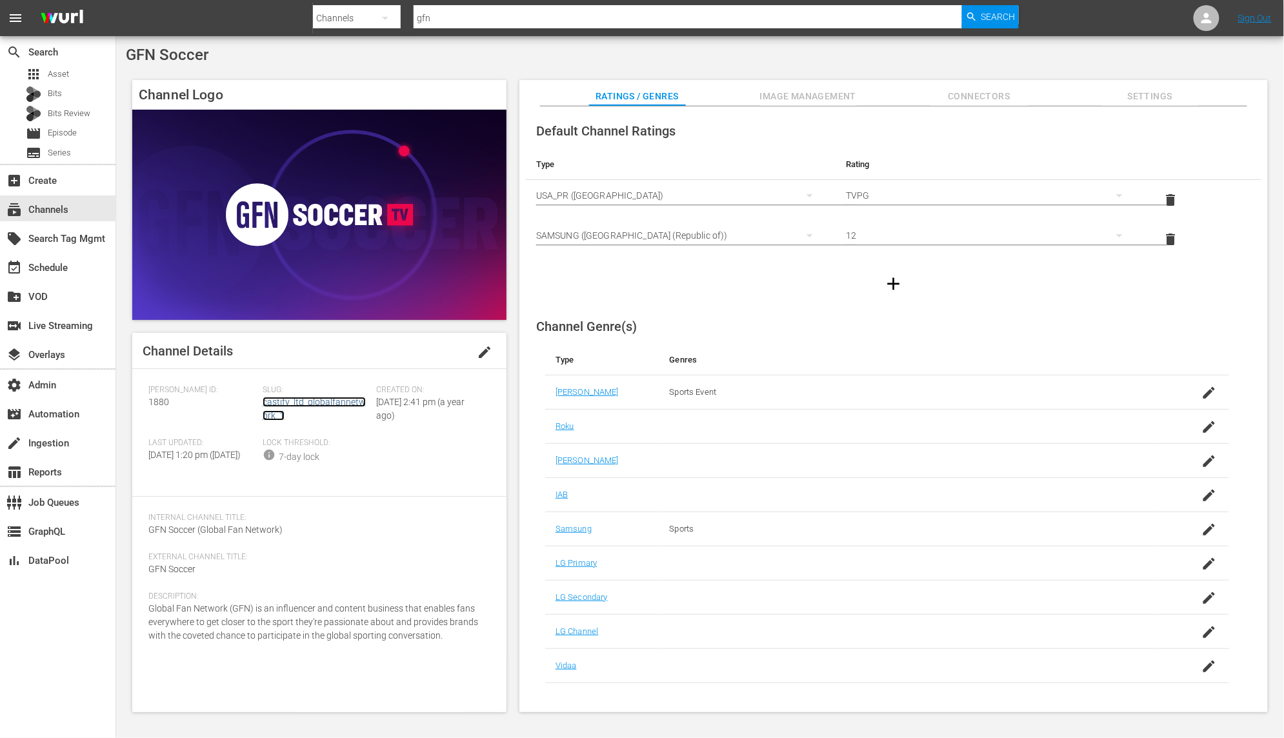
click at [328, 404] on link "castify_ltd_globalfannetwork_1" at bounding box center [314, 409] width 103 height 24
